Goal: Transaction & Acquisition: Obtain resource

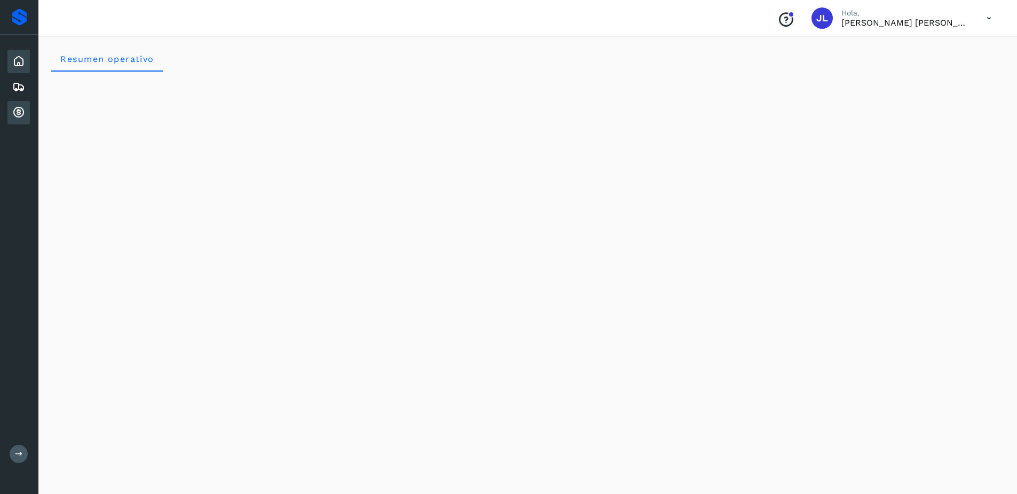
click at [15, 113] on icon at bounding box center [18, 112] width 13 height 13
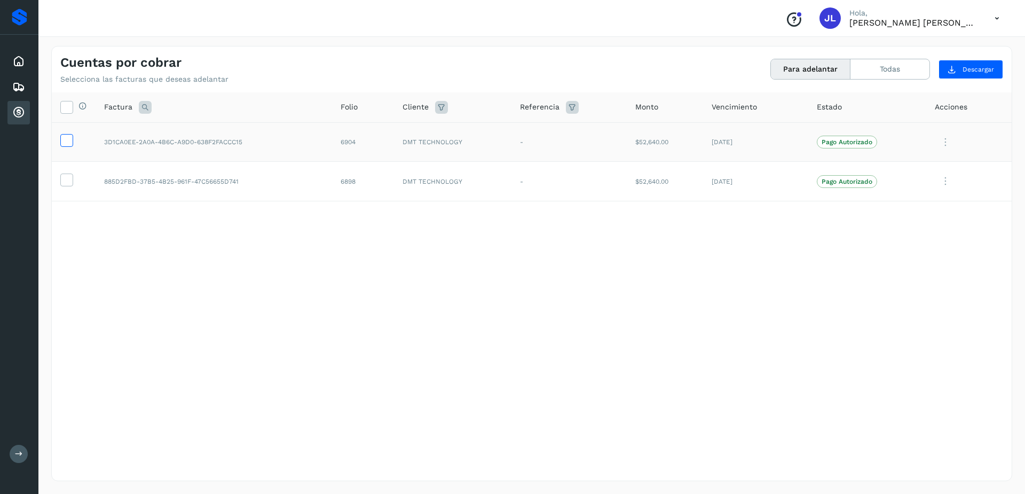
click at [61, 141] on icon at bounding box center [66, 139] width 11 height 11
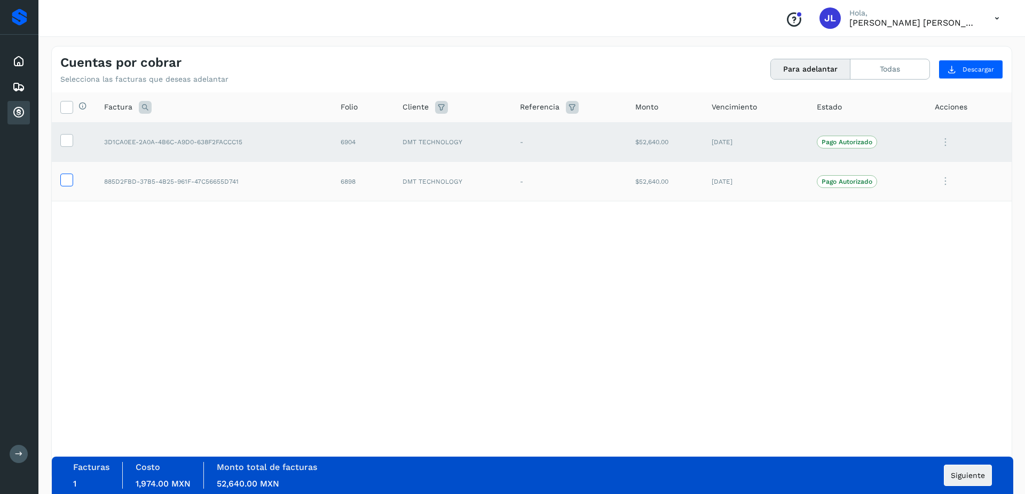
click at [68, 179] on icon at bounding box center [66, 179] width 11 height 11
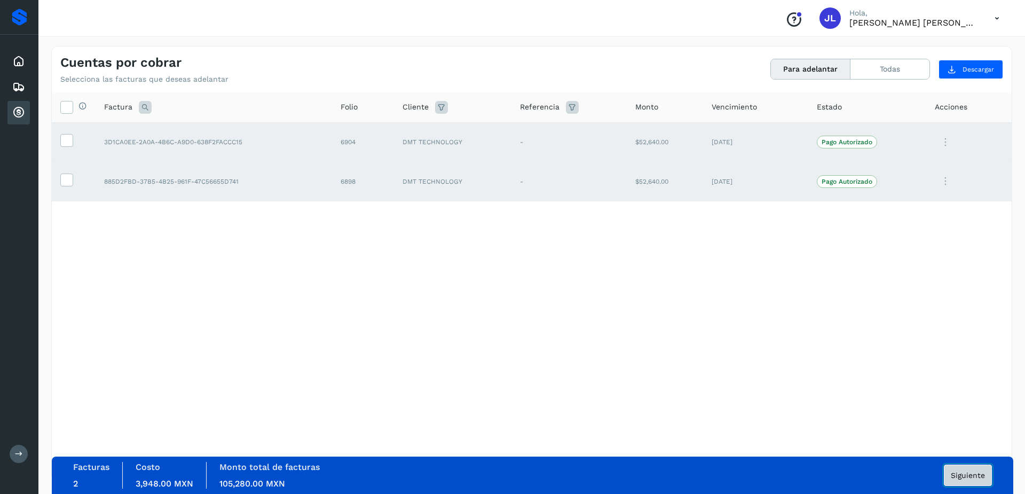
click at [970, 475] on button "Siguiente" at bounding box center [968, 474] width 48 height 21
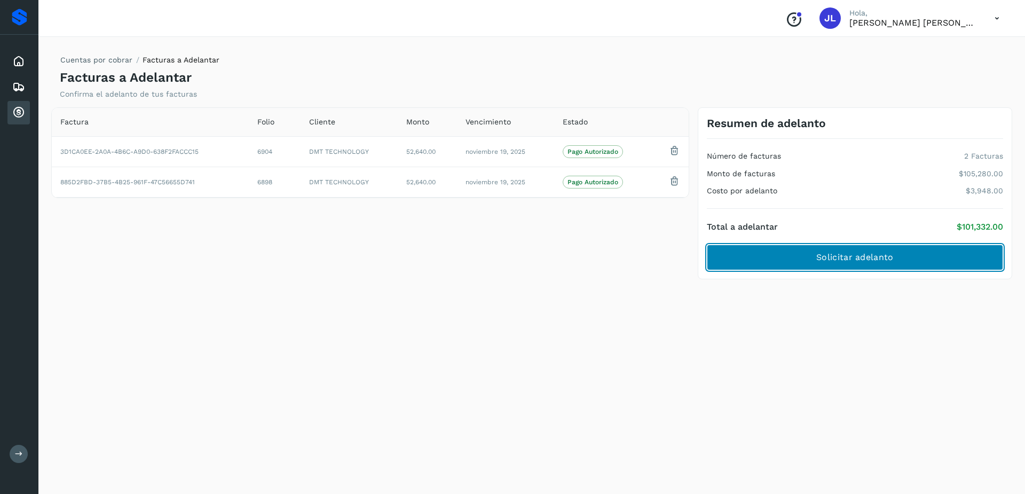
click at [844, 255] on span "Solicitar adelanto" at bounding box center [854, 257] width 77 height 12
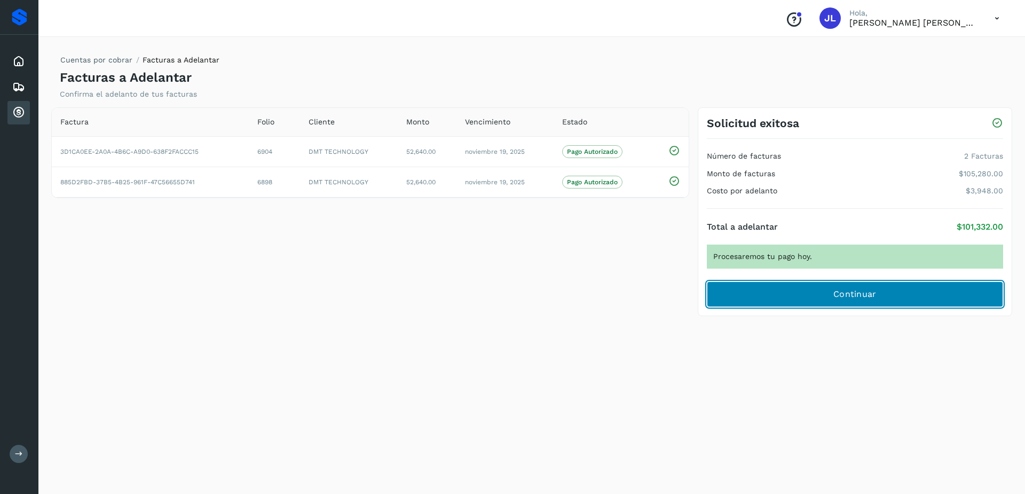
click at [833, 290] on button "Continuar" at bounding box center [855, 294] width 296 height 26
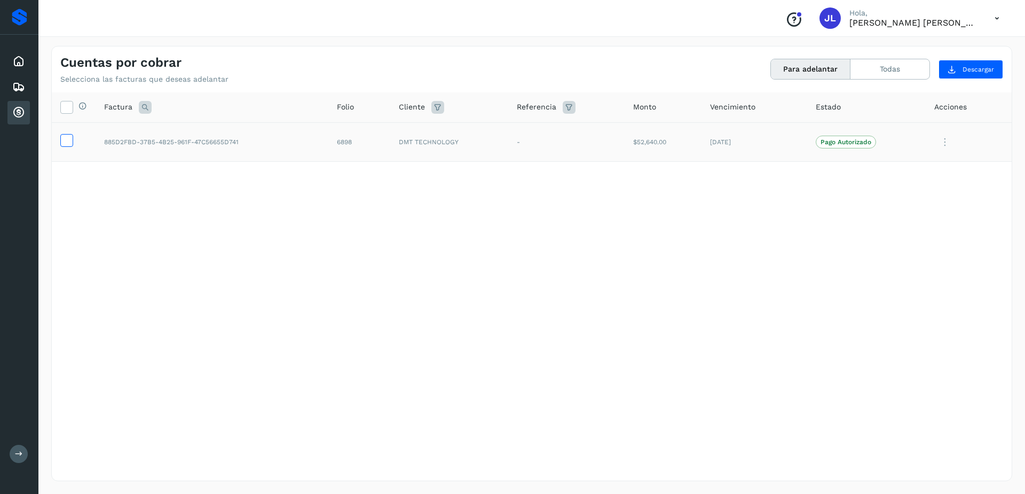
click at [67, 140] on icon at bounding box center [66, 139] width 11 height 11
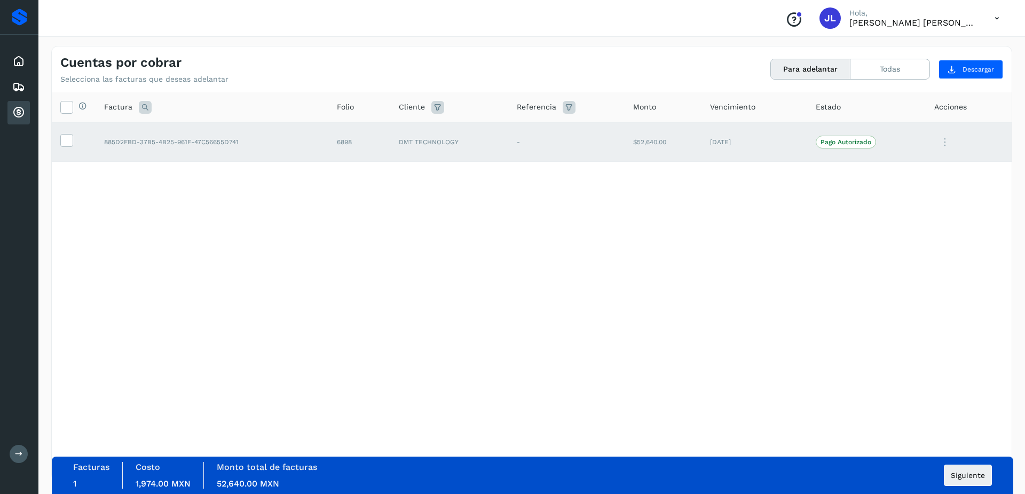
drag, startPoint x: 966, startPoint y: 492, endPoint x: 963, endPoint y: 478, distance: 14.2
click at [966, 475] on div "Facturas 1 Costo 1,974.00 MXN Monto total de facturas 52,640.00 MXN Siguiente" at bounding box center [533, 474] width 962 height 37
click at [964, 475] on span "Siguiente" at bounding box center [968, 474] width 34 height 7
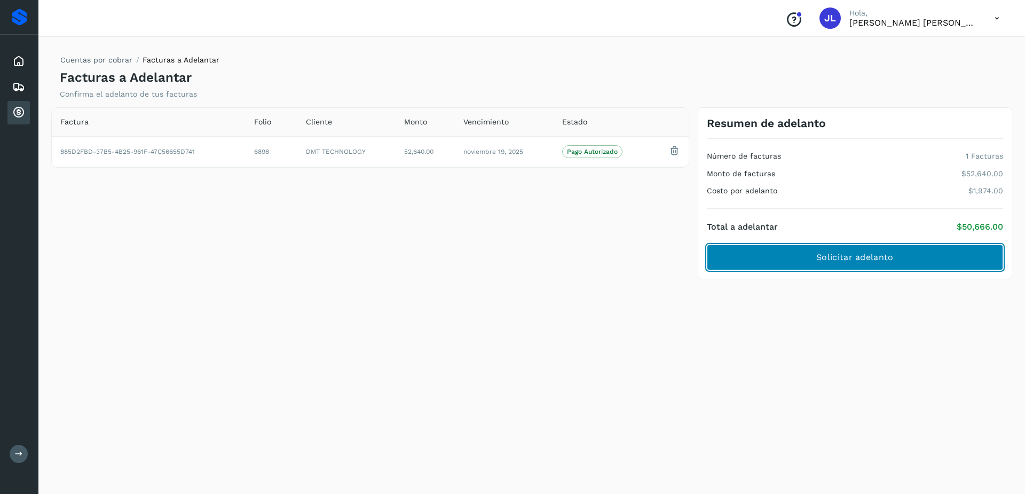
click at [863, 264] on button "Solicitar adelanto" at bounding box center [855, 258] width 296 height 26
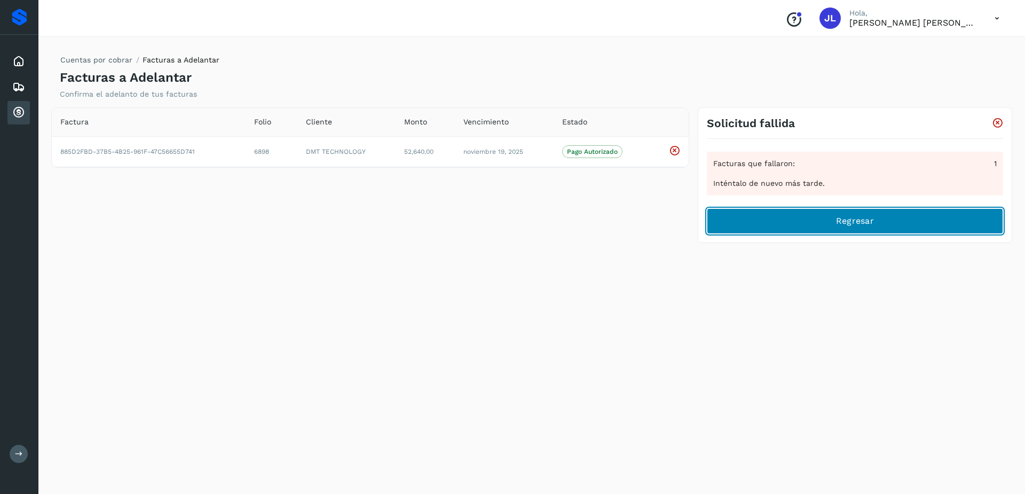
click at [822, 221] on button "Regresar" at bounding box center [855, 221] width 296 height 26
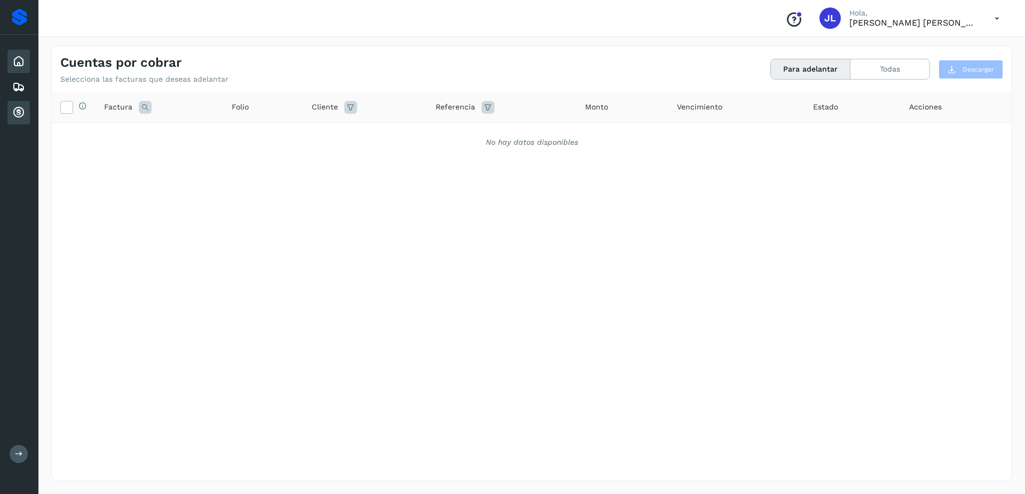
click at [16, 59] on icon at bounding box center [18, 61] width 13 height 13
